Goal: Task Accomplishment & Management: Use online tool/utility

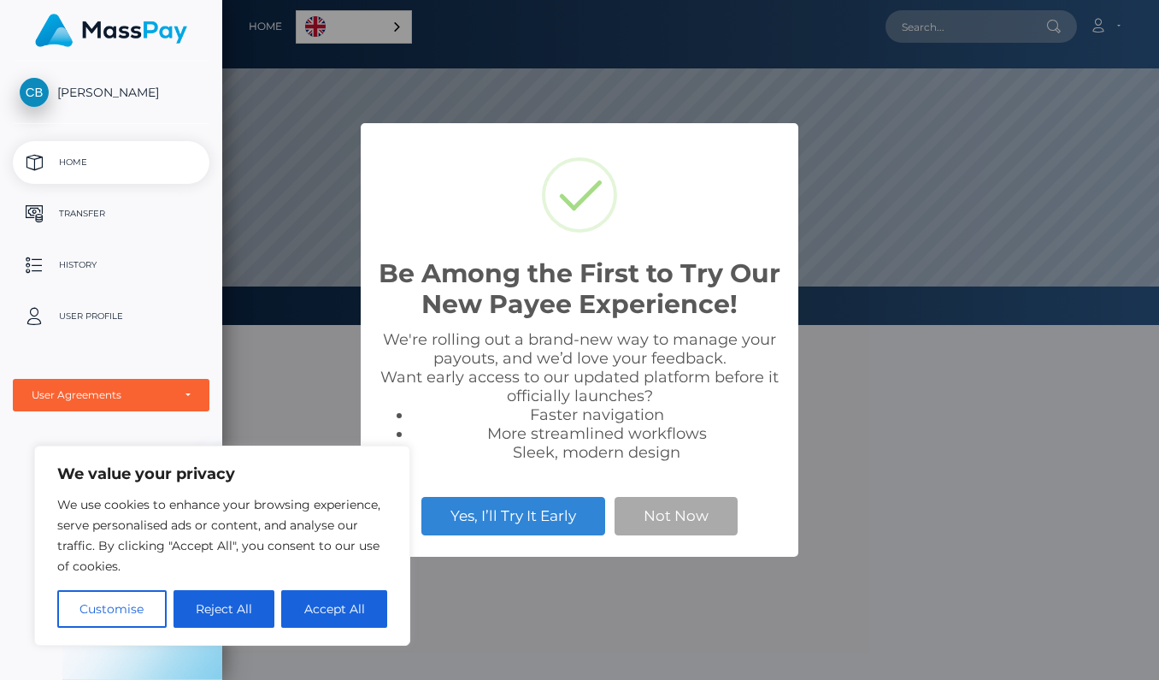
scroll to position [325, 937]
click at [354, 612] on button "Accept All" at bounding box center [334, 609] width 106 height 38
checkbox input "true"
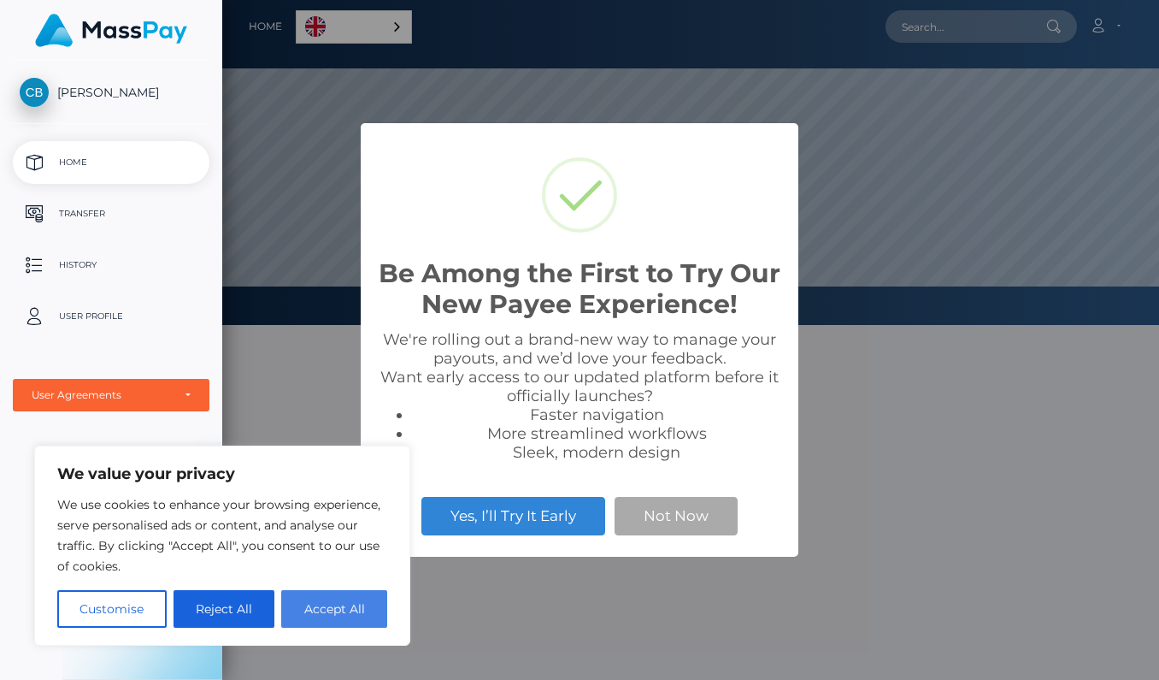
checkbox input "true"
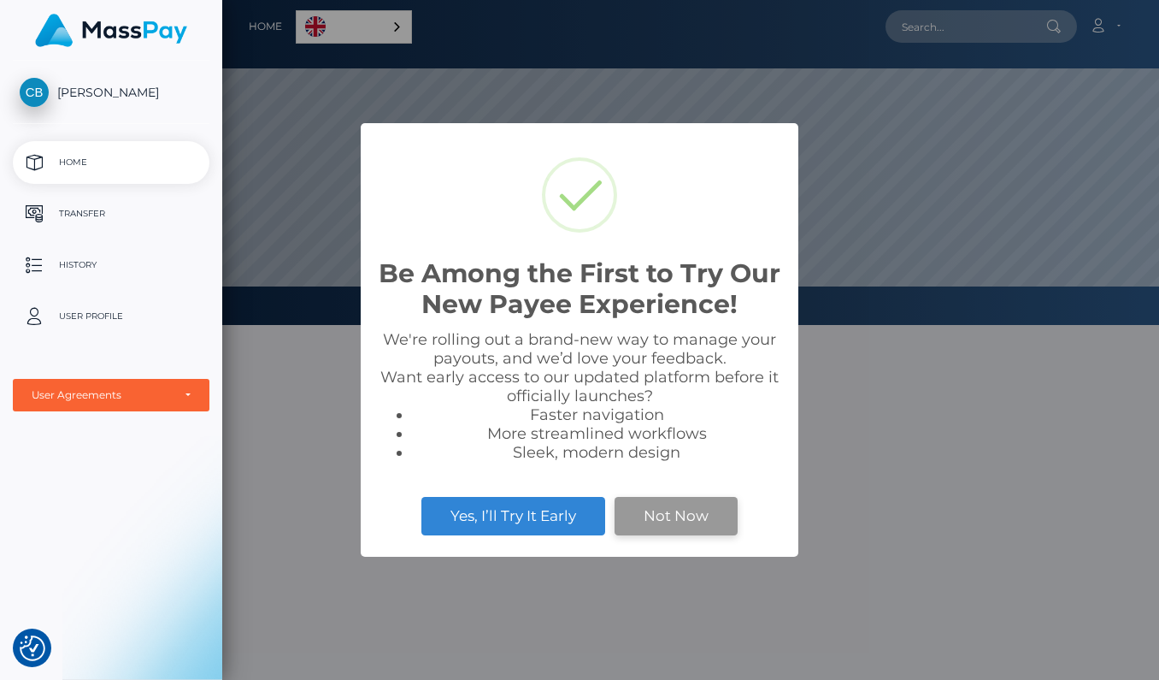
click at [667, 516] on div "Be Among the First to Try Our New Payee Experience! × We're rolling out a brand…" at bounding box center [580, 339] width 438 height 433
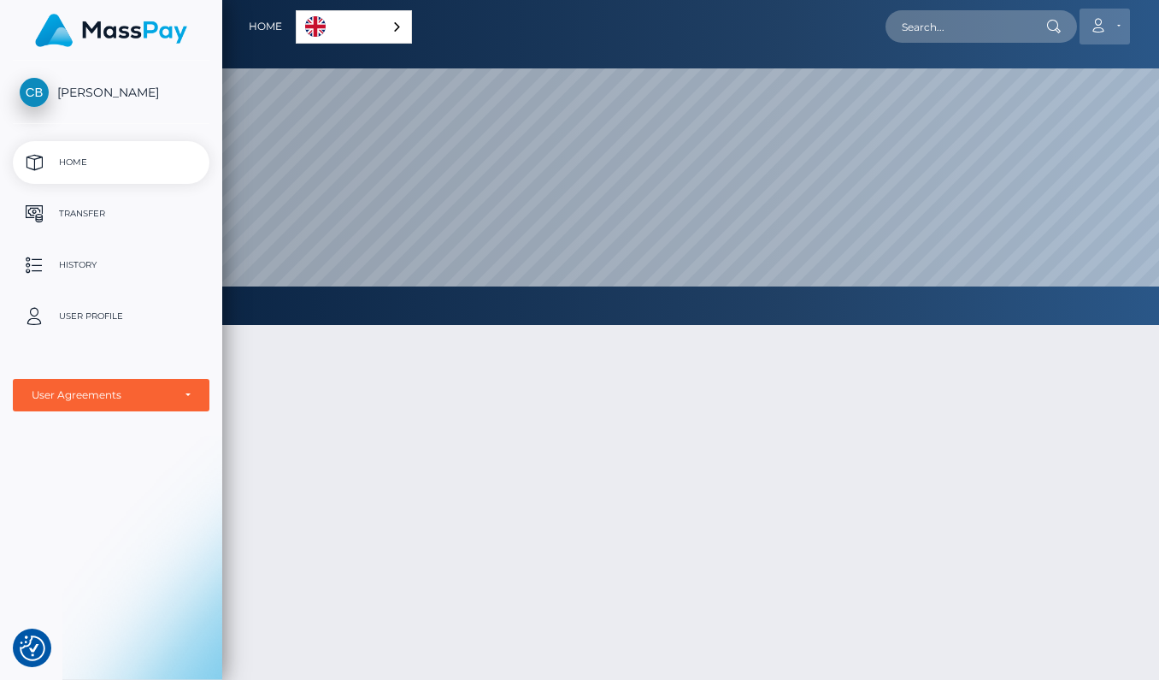
click at [1098, 29] on icon at bounding box center [1098, 26] width 18 height 14
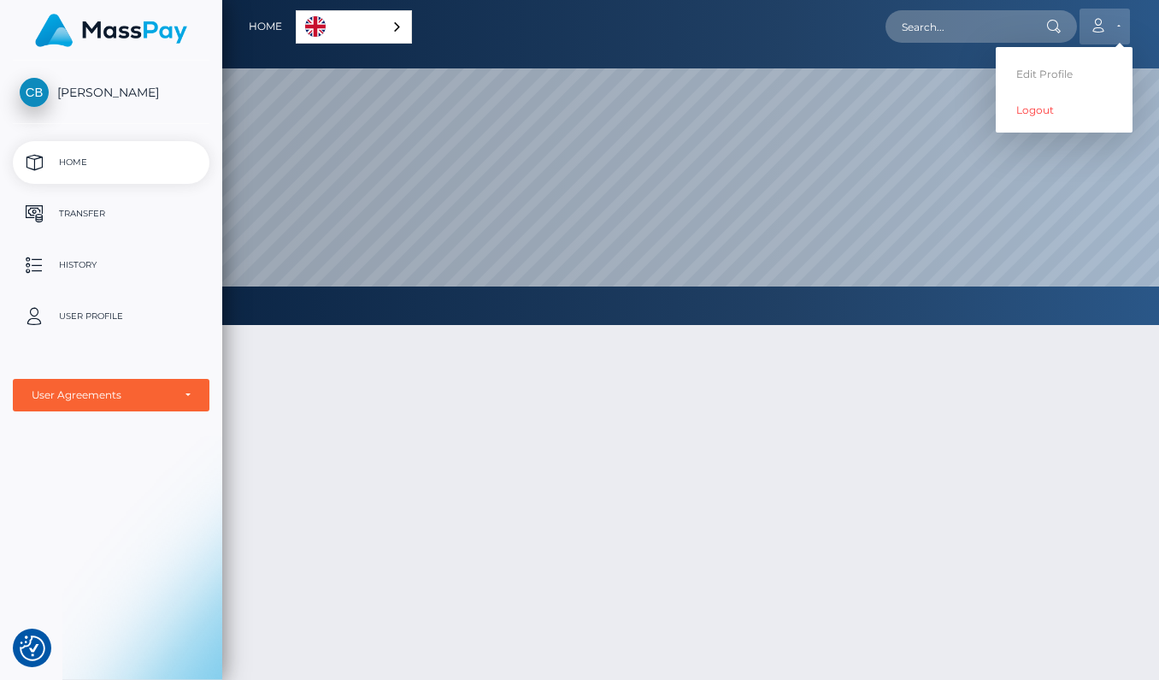
click at [1098, 29] on icon at bounding box center [1098, 26] width 18 height 14
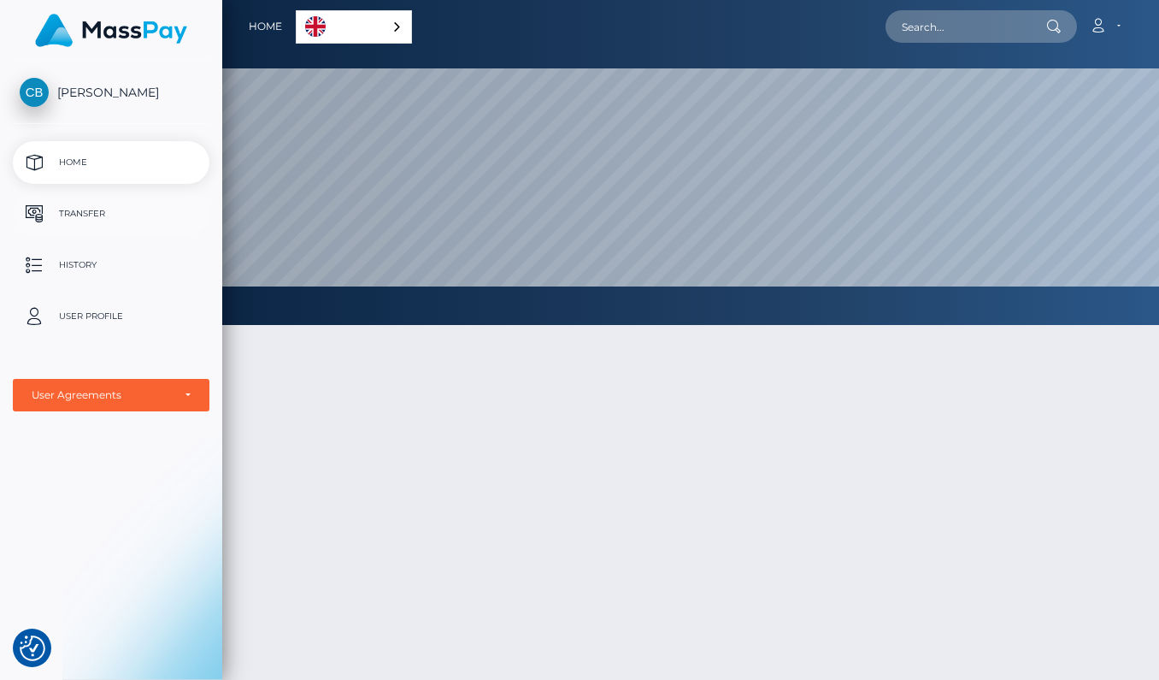
click at [111, 213] on p "Transfer" at bounding box center [111, 214] width 183 height 26
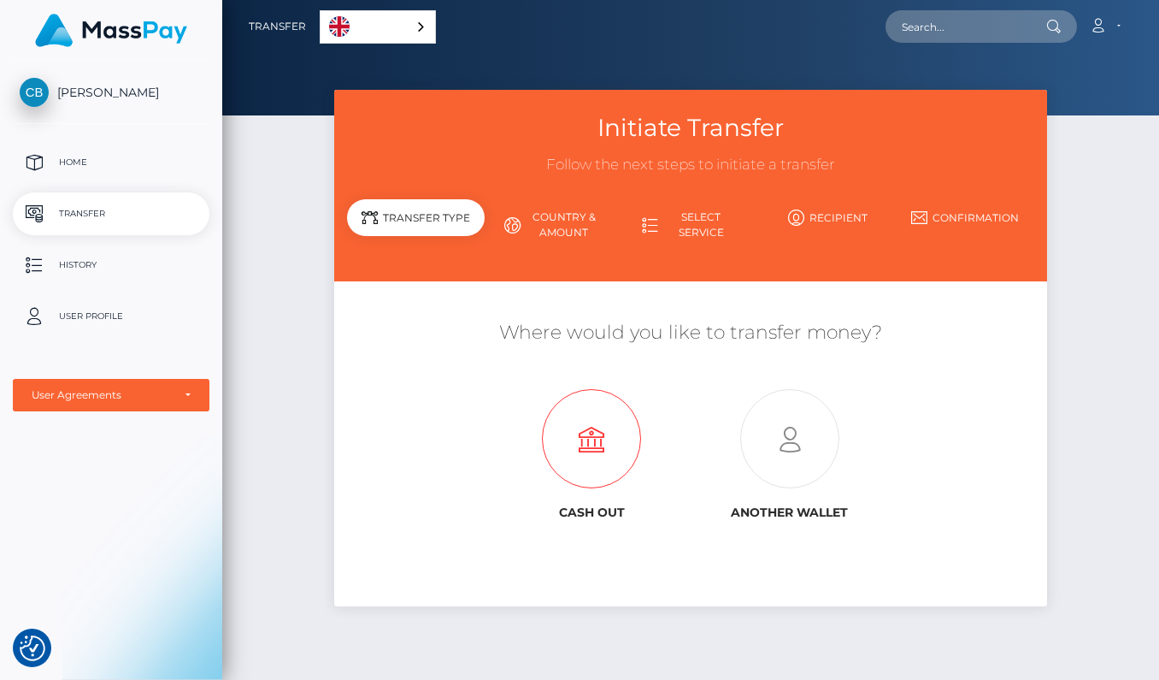
click at [604, 433] on icon at bounding box center [591, 439] width 197 height 99
